Goal: Contribute content: Add original content to the website for others to see

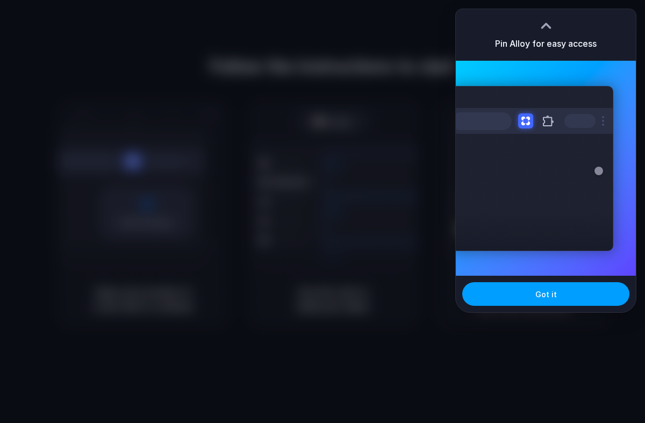
click at [540, 298] on span "Got it" at bounding box center [546, 294] width 22 height 11
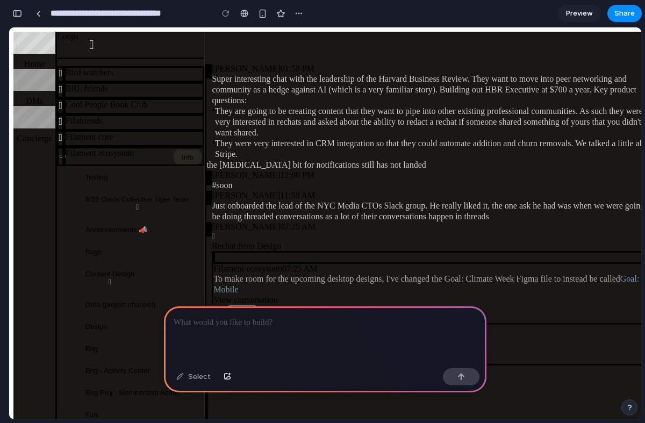
click at [260, 321] on p at bounding box center [325, 322] width 303 height 13
click at [62, 111] on div "" at bounding box center [61, 105] width 4 height 11
click at [290, 340] on div at bounding box center [325, 335] width 323 height 58
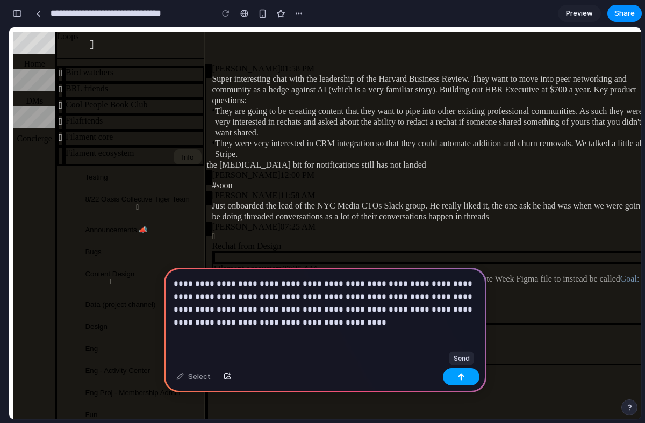
click at [458, 378] on div "button" at bounding box center [462, 377] width 8 height 8
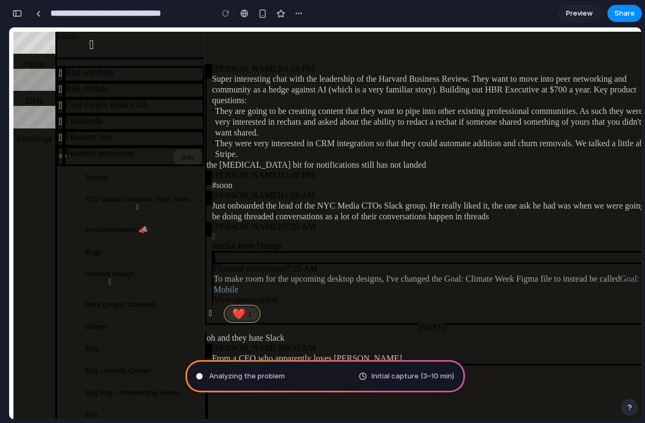
type input "**********"
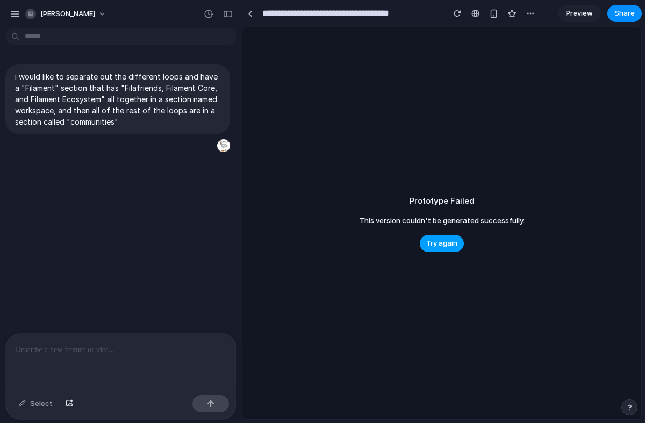
click at [447, 242] on span "Try again" at bounding box center [441, 243] width 31 height 11
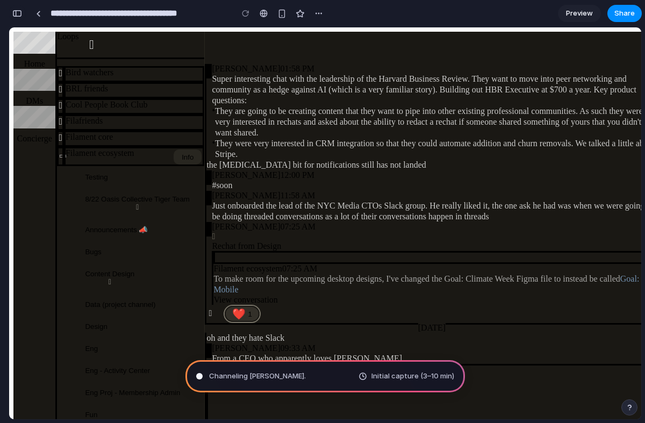
click at [15, 13] on div "button" at bounding box center [17, 14] width 10 height 8
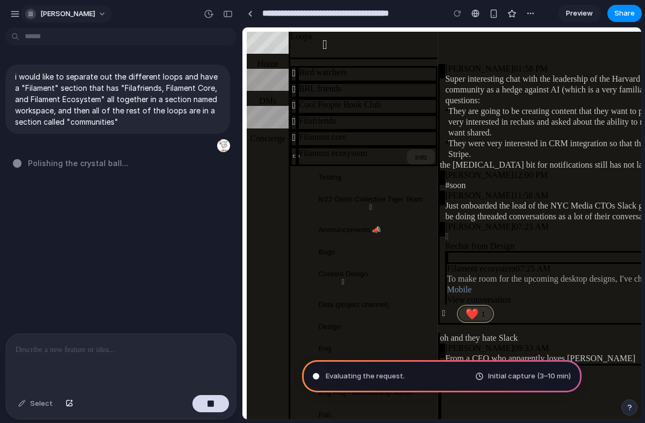
click at [94, 11] on button "tracey-churray" at bounding box center [66, 13] width 91 height 17
click at [632, 407] on div "button" at bounding box center [630, 408] width 8 height 8
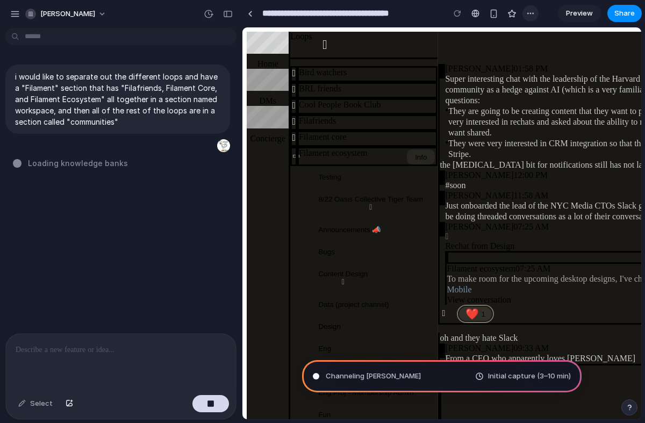
click at [529, 12] on div "button" at bounding box center [530, 13] width 9 height 9
click at [441, 118] on div "Duplicate Delete" at bounding box center [322, 211] width 645 height 423
click at [431, 375] on span "Determining potential solutions ..." at bounding box center [382, 376] width 112 height 11
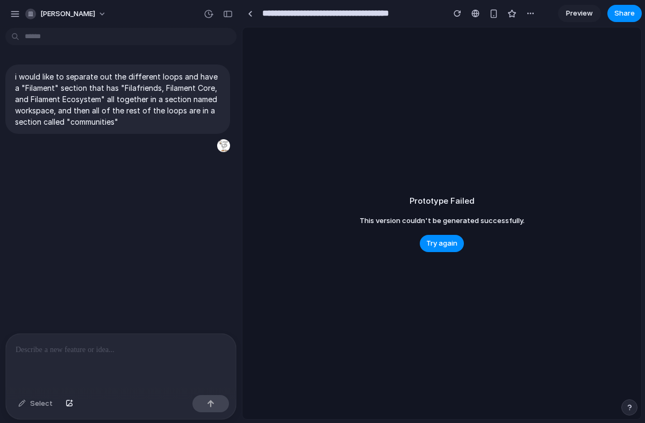
click at [127, 37] on body "**********" at bounding box center [322, 211] width 645 height 423
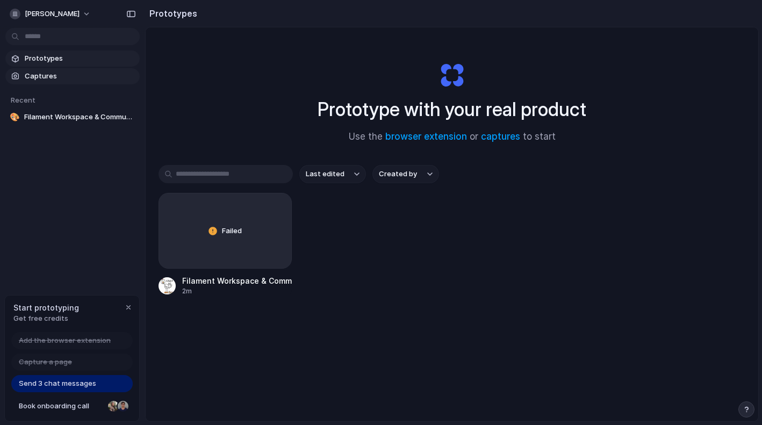
click at [49, 78] on span "Captures" at bounding box center [80, 76] width 111 height 11
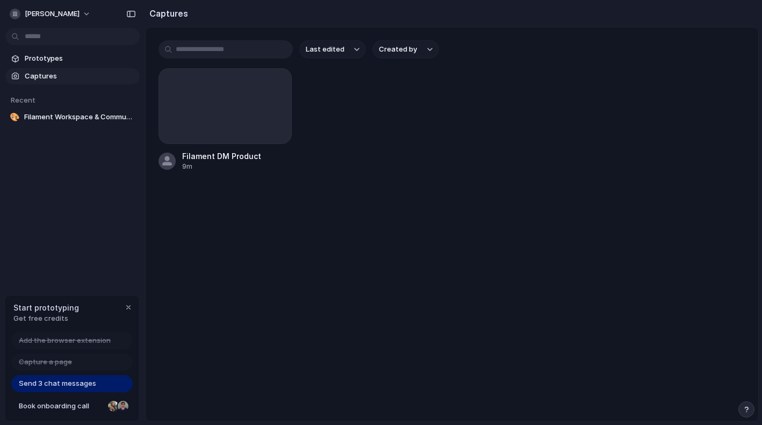
click at [170, 10] on h2 "Captures" at bounding box center [166, 13] width 43 height 13
click at [46, 59] on span "Prototypes" at bounding box center [80, 58] width 111 height 11
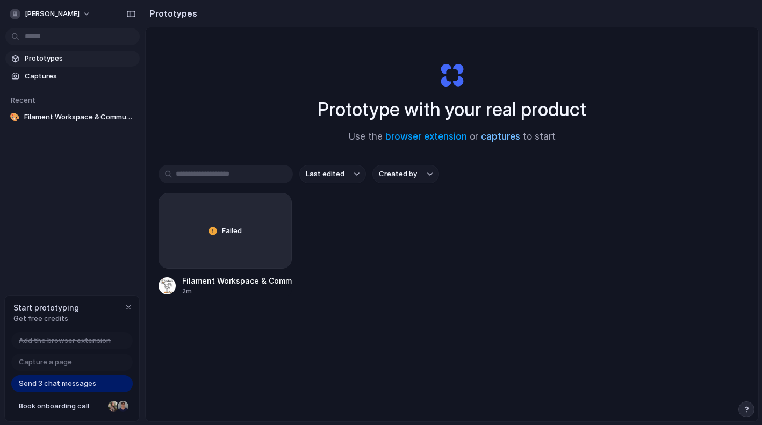
click at [503, 137] on link "captures" at bounding box center [500, 136] width 39 height 11
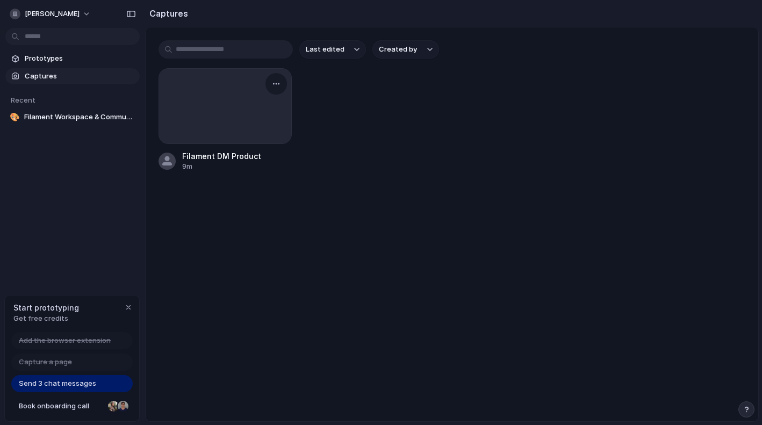
click at [240, 103] on div at bounding box center [225, 106] width 132 height 75
click at [82, 15] on button "tracey-churray" at bounding box center [50, 13] width 91 height 17
click at [315, 233] on div "Settings Invite members Change theme Sign out" at bounding box center [381, 212] width 762 height 425
click at [61, 116] on span "Filament Workspace & Communities Layout" at bounding box center [79, 117] width 111 height 11
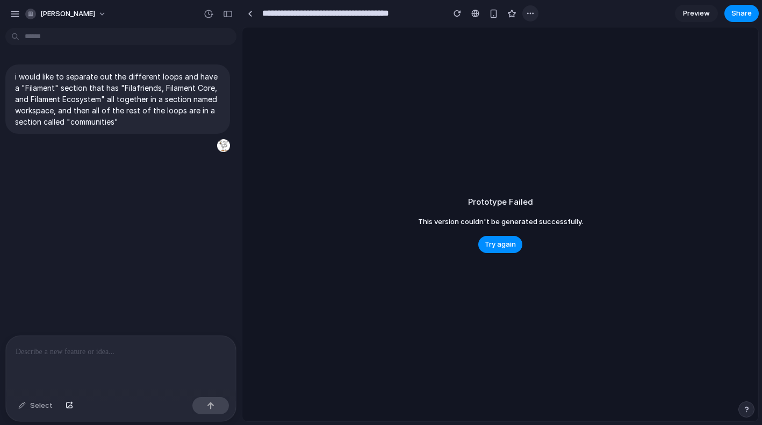
click at [527, 13] on div "button" at bounding box center [530, 13] width 9 height 9
click at [67, 12] on span "tracey-churray" at bounding box center [67, 14] width 55 height 11
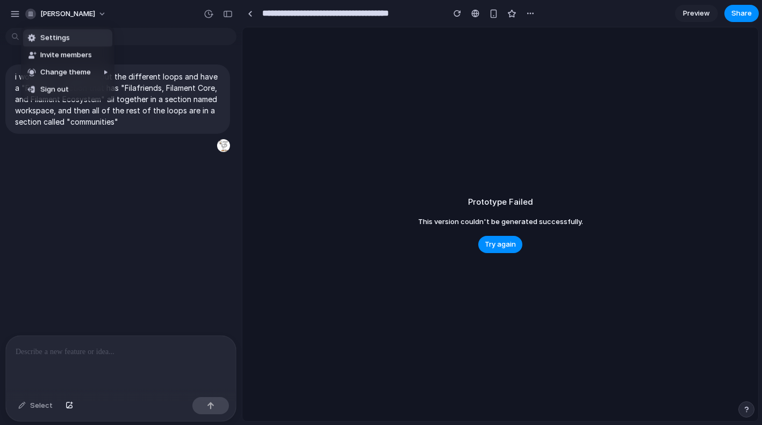
click at [13, 12] on div "Settings Invite members Change theme Sign out" at bounding box center [381, 212] width 762 height 425
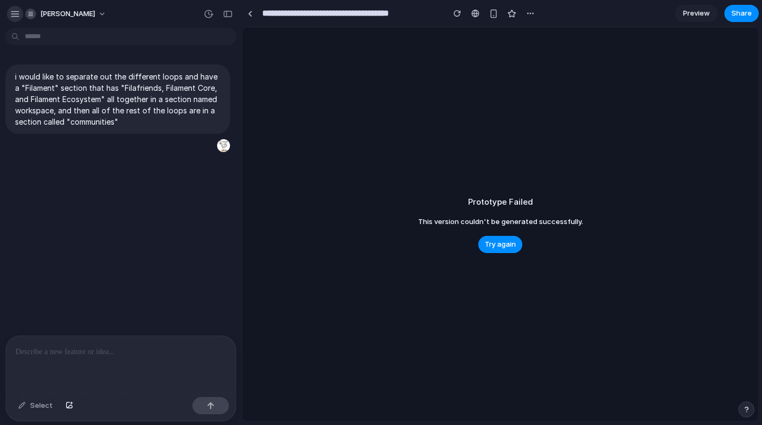
click at [14, 15] on div "button" at bounding box center [15, 14] width 10 height 10
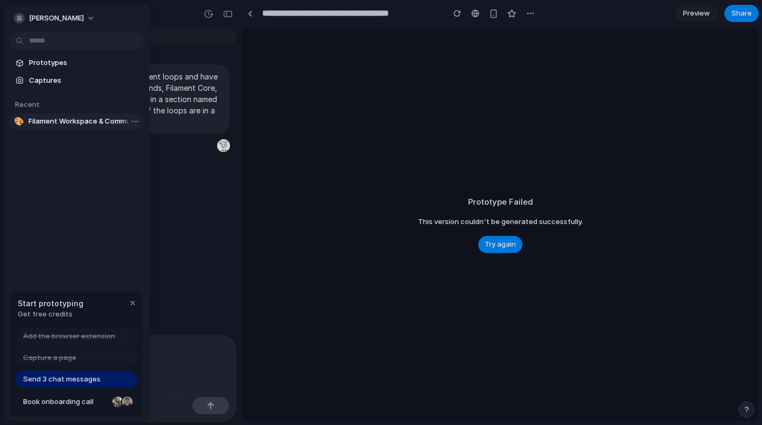
click at [54, 121] on span "Filament Workspace & Communities Layout" at bounding box center [83, 121] width 111 height 11
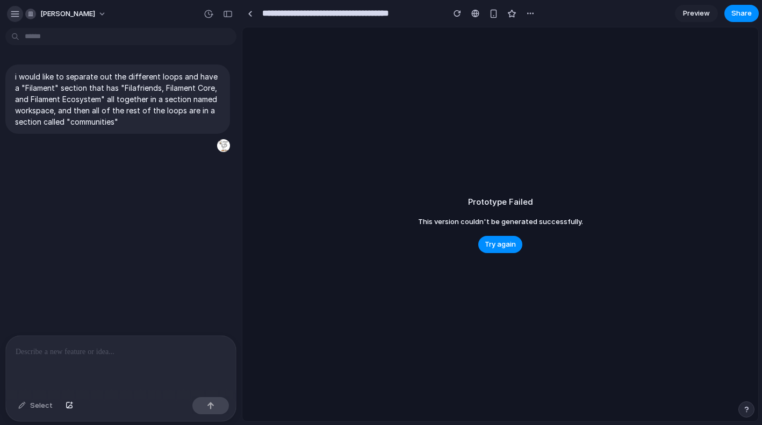
click at [15, 11] on div "button" at bounding box center [15, 14] width 10 height 10
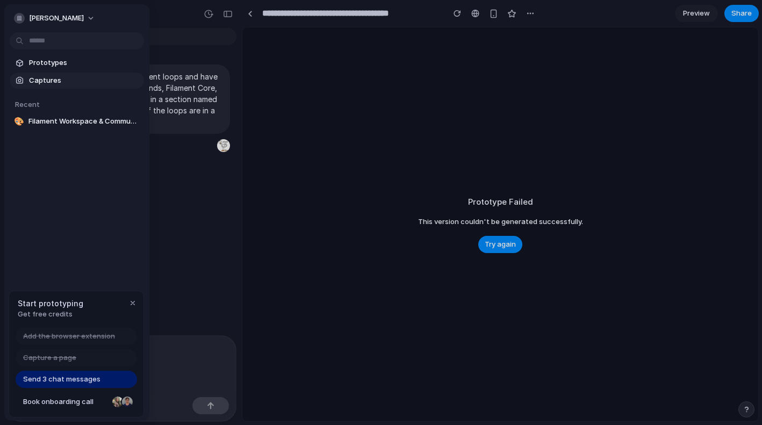
click at [62, 73] on link "Captures" at bounding box center [77, 81] width 134 height 16
